Goal: Go to known website: Access a specific website the user already knows

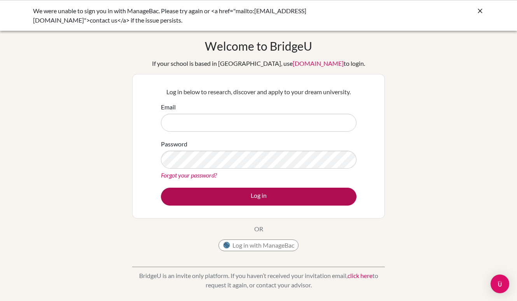
click at [260, 191] on button "Log in" at bounding box center [259, 196] width 196 height 18
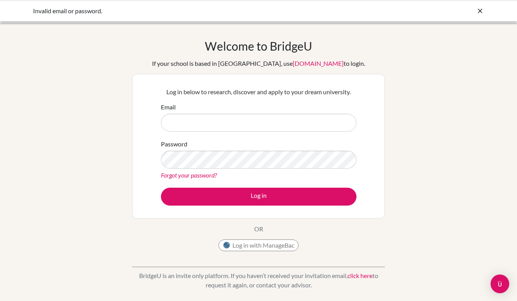
click at [268, 244] on button "Log in with ManageBac" at bounding box center [259, 245] width 80 height 12
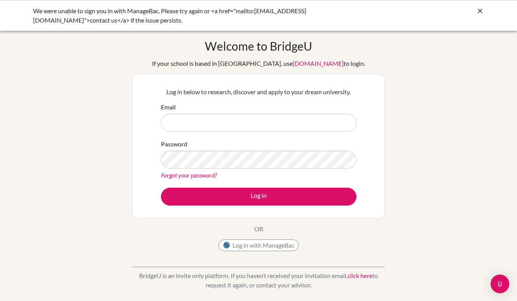
click at [252, 248] on button "Log in with ManageBac" at bounding box center [259, 245] width 80 height 12
